Goal: Navigation & Orientation: Go to known website

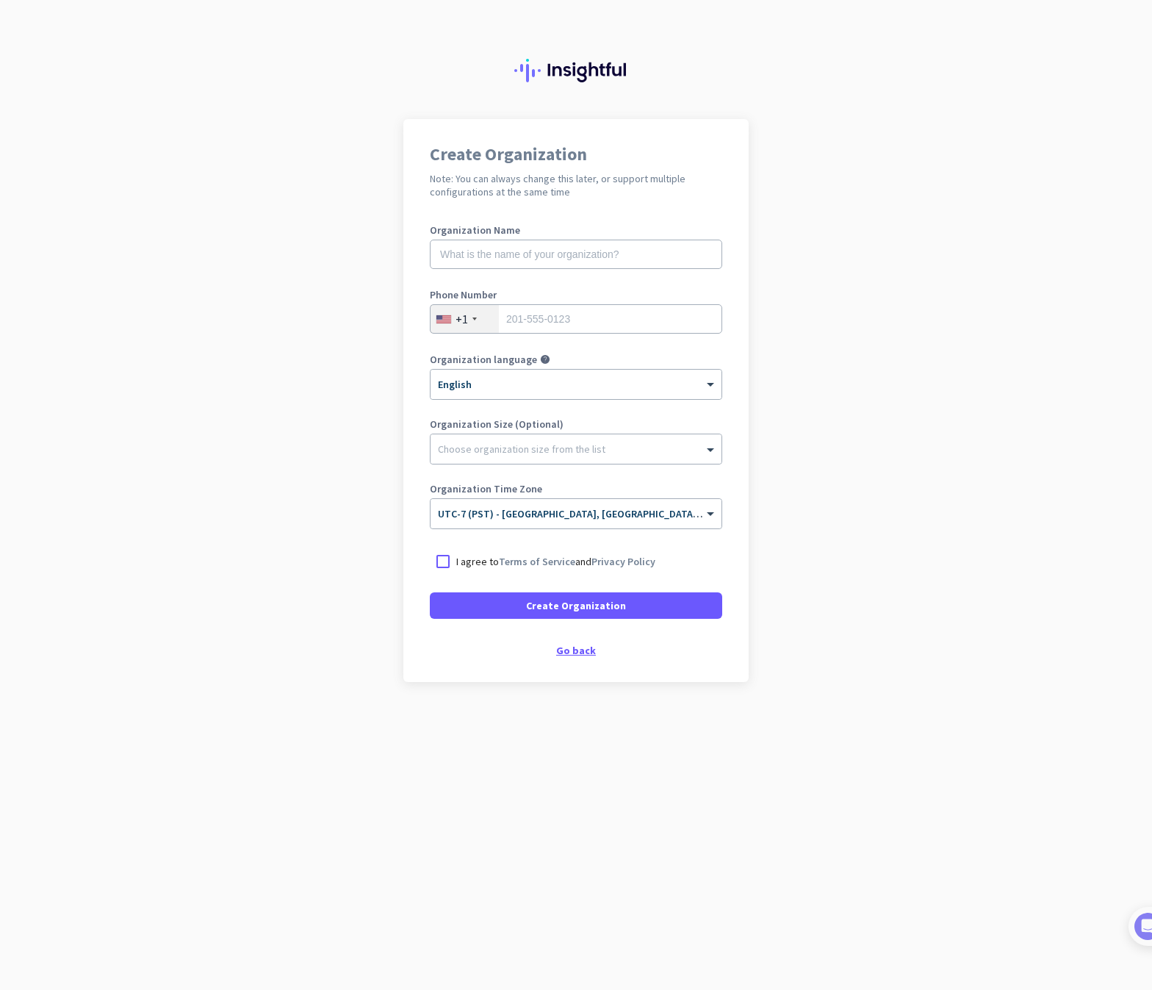
click at [558, 650] on div "Go back" at bounding box center [576, 650] width 292 height 10
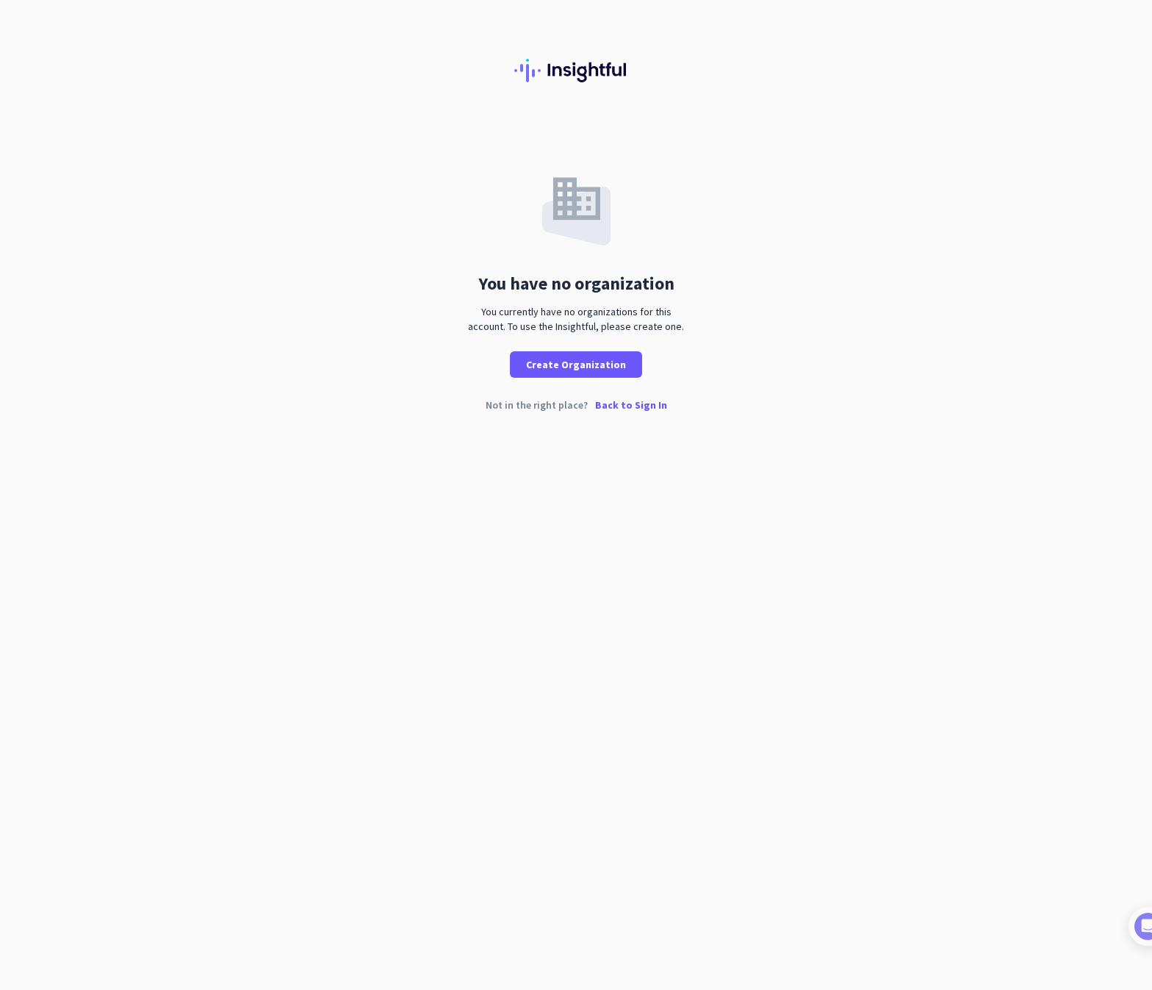
click at [619, 406] on p "Back to Sign In" at bounding box center [631, 405] width 72 height 10
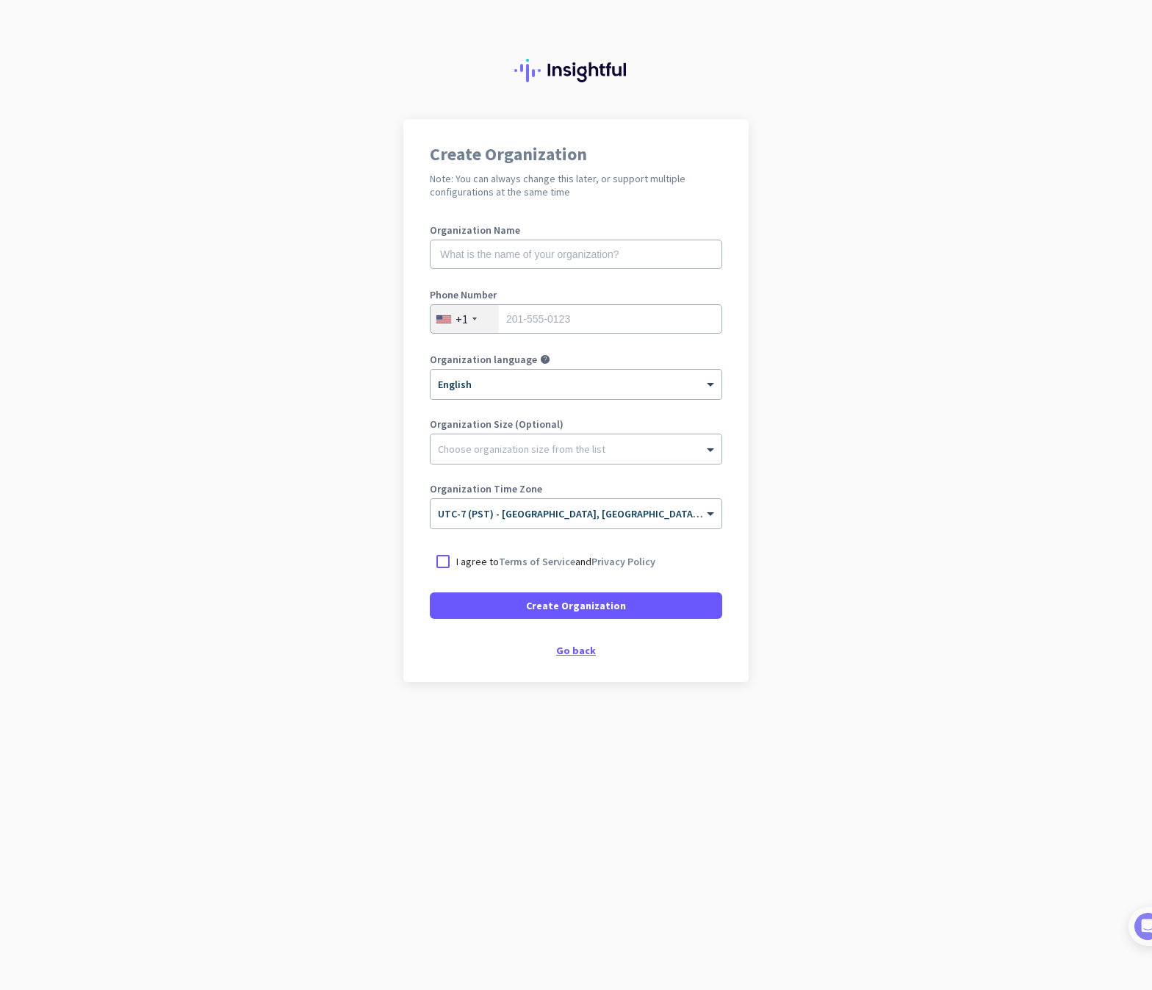
click at [575, 648] on div "Go back" at bounding box center [576, 650] width 292 height 10
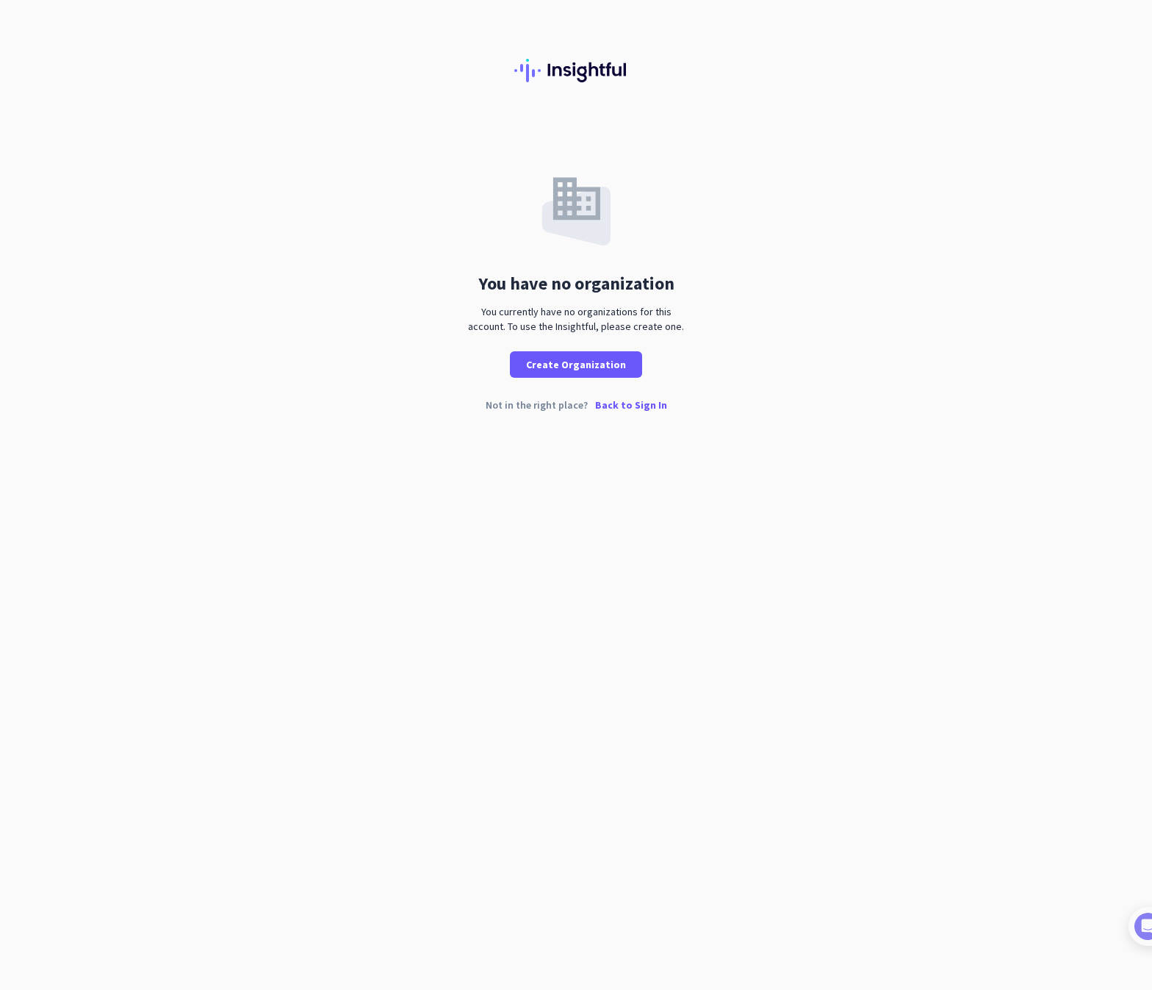
click at [628, 404] on p "Back to Sign In" at bounding box center [631, 405] width 72 height 10
